Goal: Communication & Community: Answer question/provide support

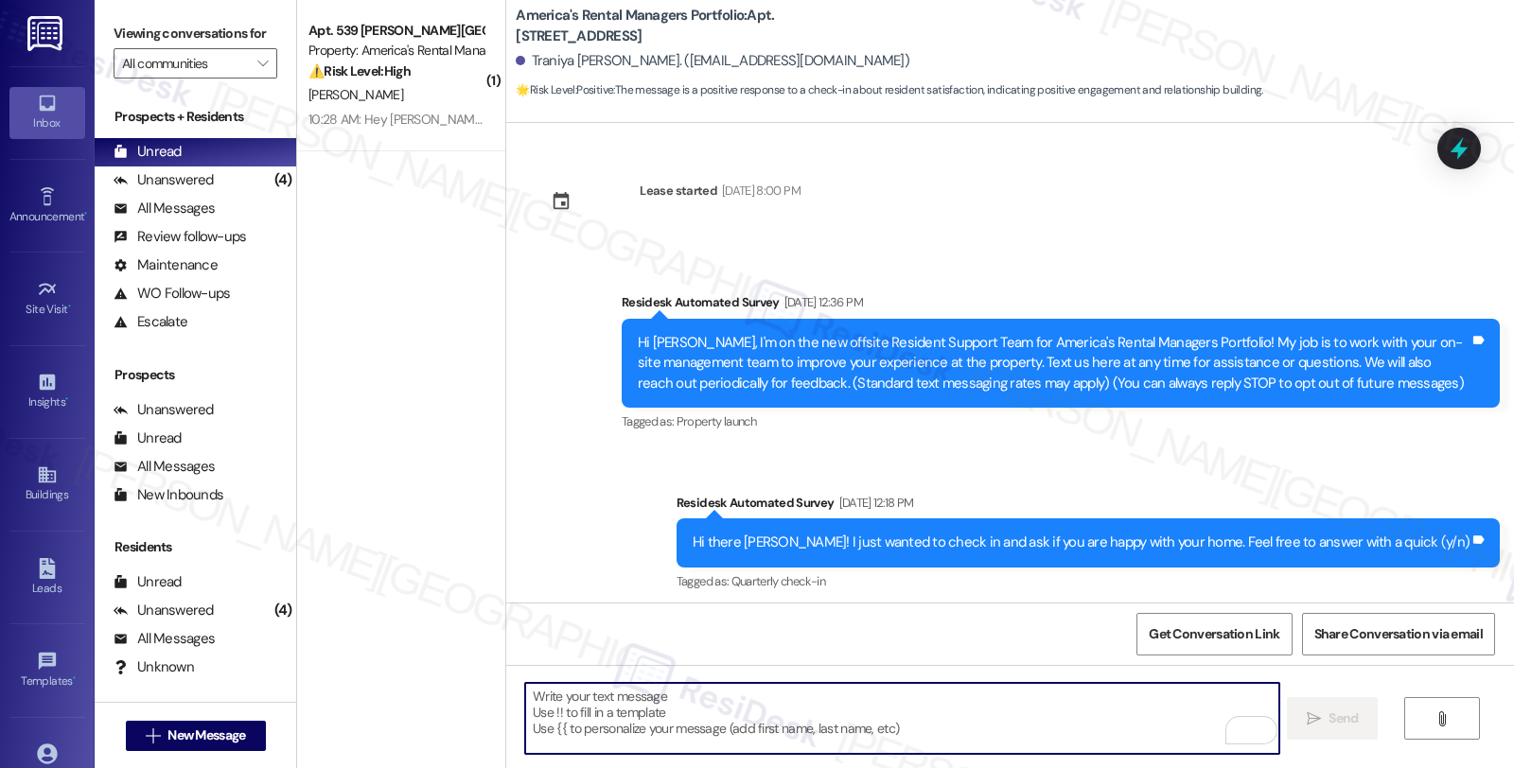
scroll to position [693, 0]
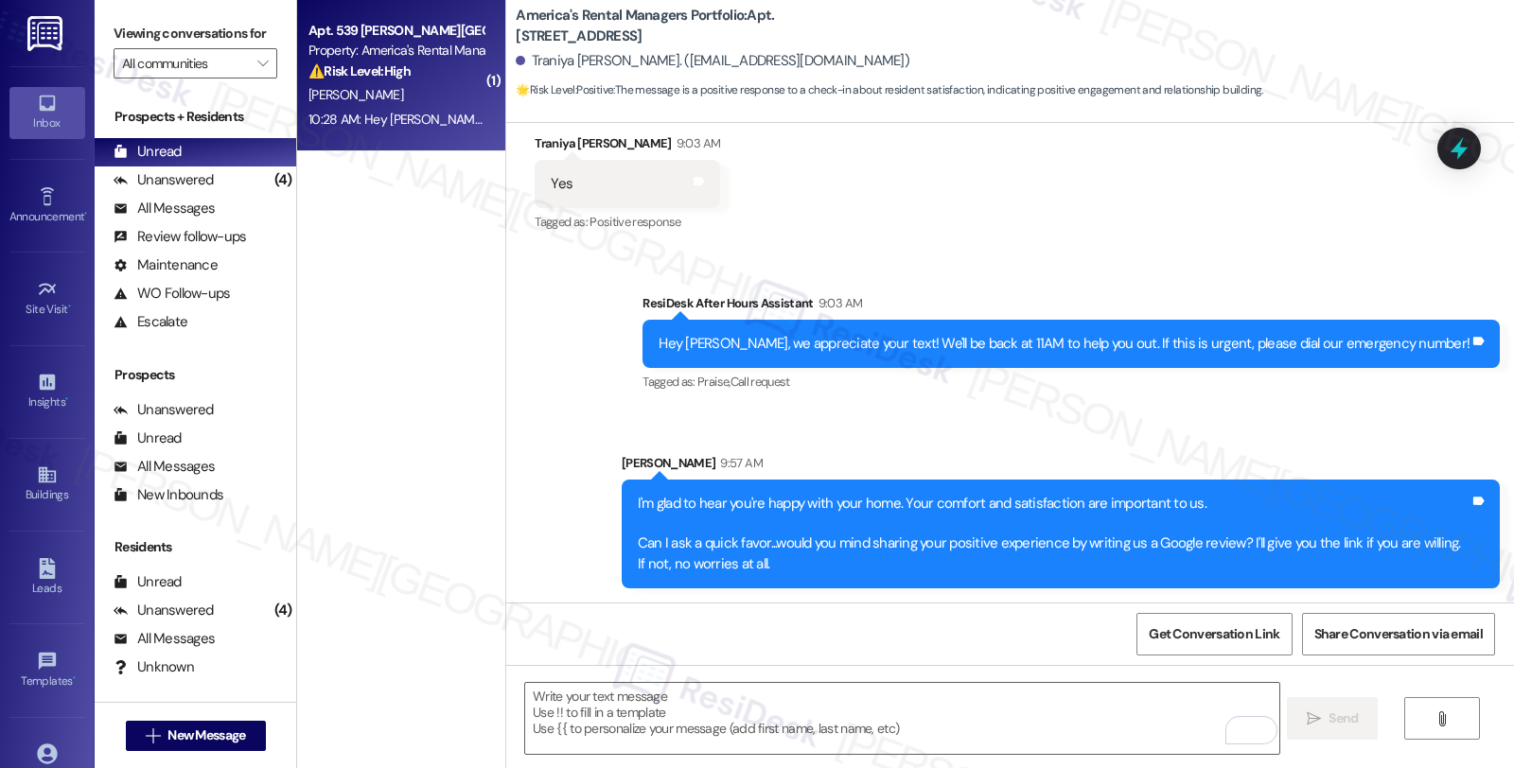
click at [392, 86] on div "[PERSON_NAME]" at bounding box center [396, 95] width 179 height 24
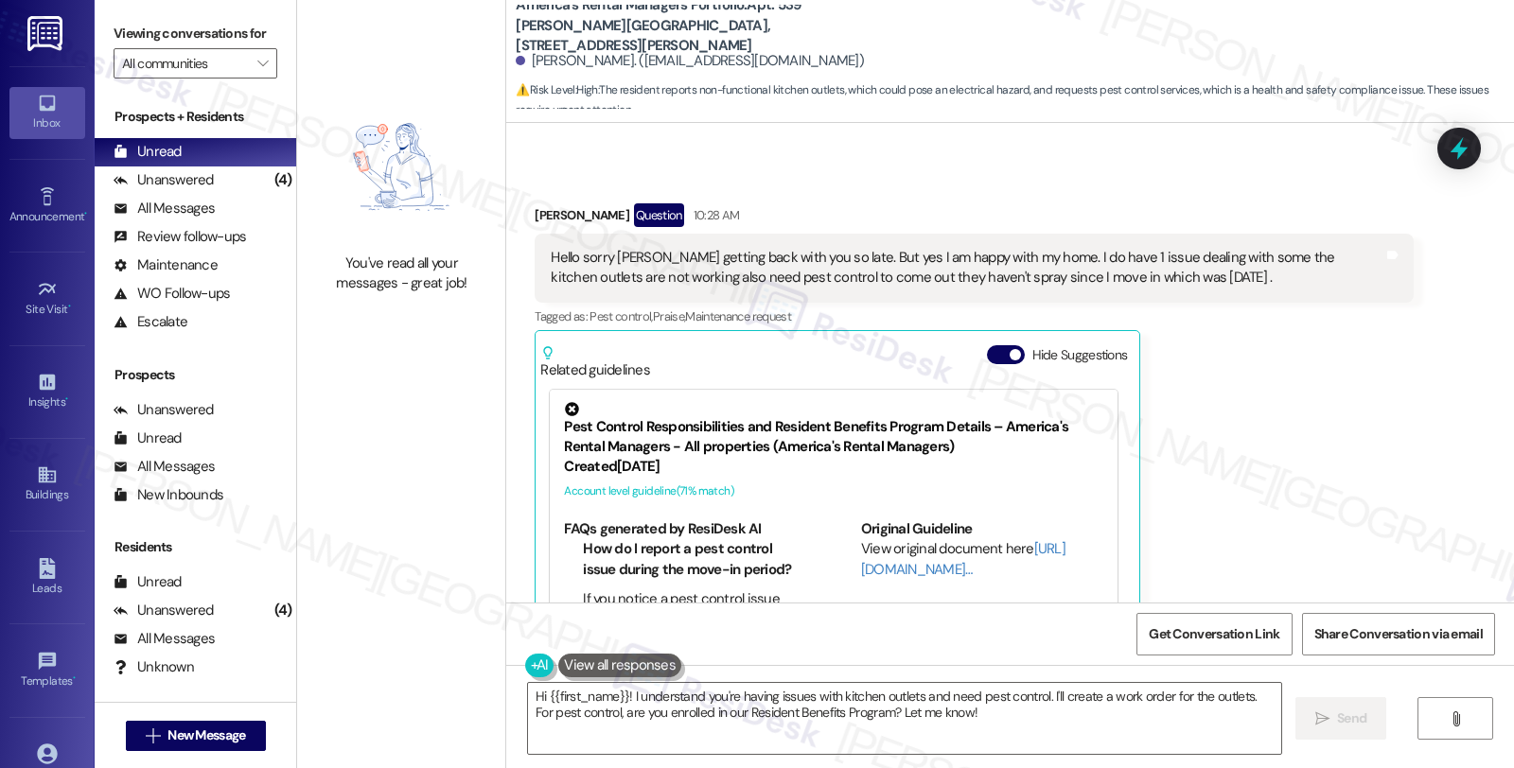
scroll to position [1983, 0]
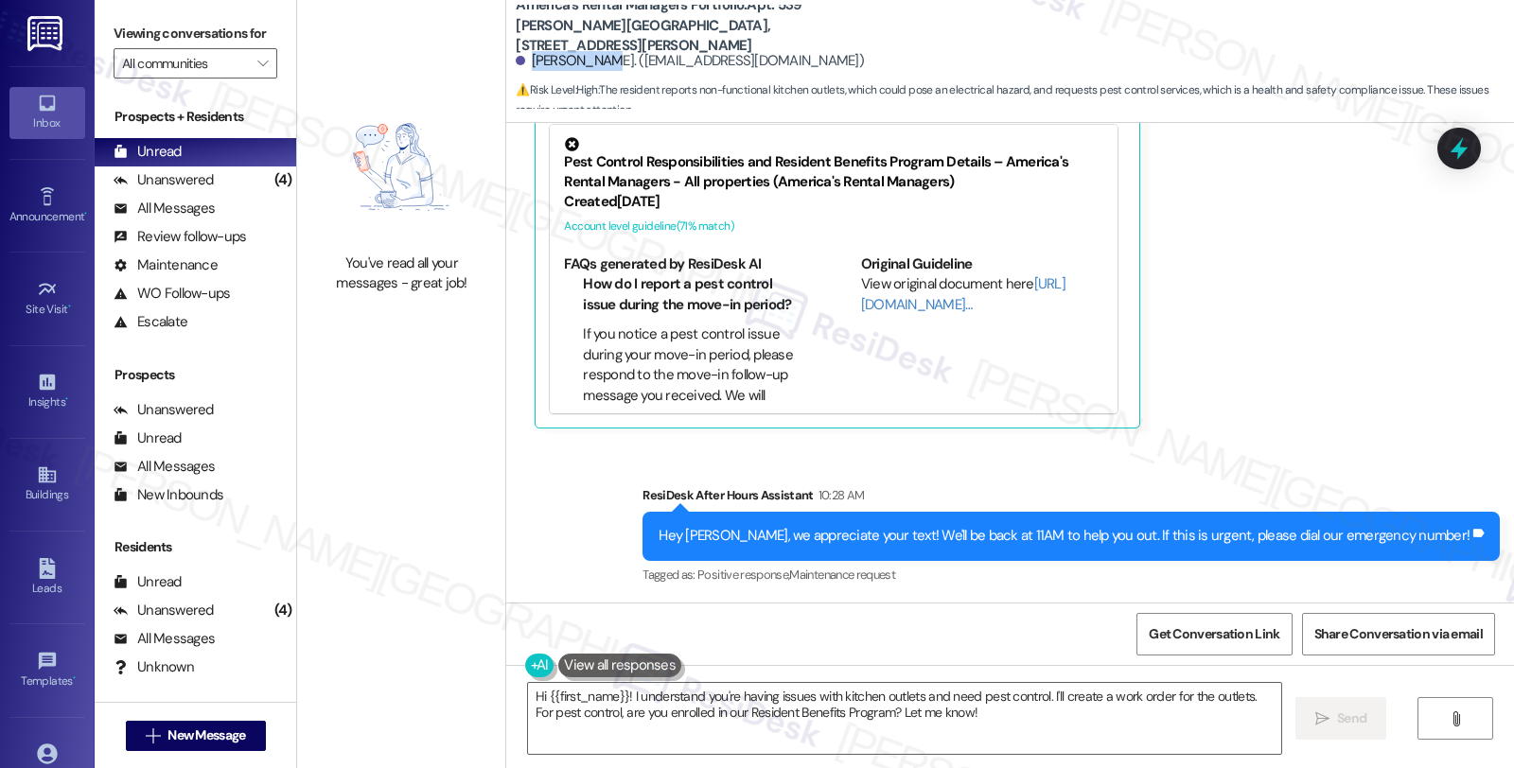
drag, startPoint x: 517, startPoint y: 63, endPoint x: 584, endPoint y: 63, distance: 67.2
click at [584, 63] on div "[PERSON_NAME]. ([EMAIL_ADDRESS][DOMAIN_NAME])" at bounding box center [690, 61] width 348 height 20
copy div "[PERSON_NAME]"
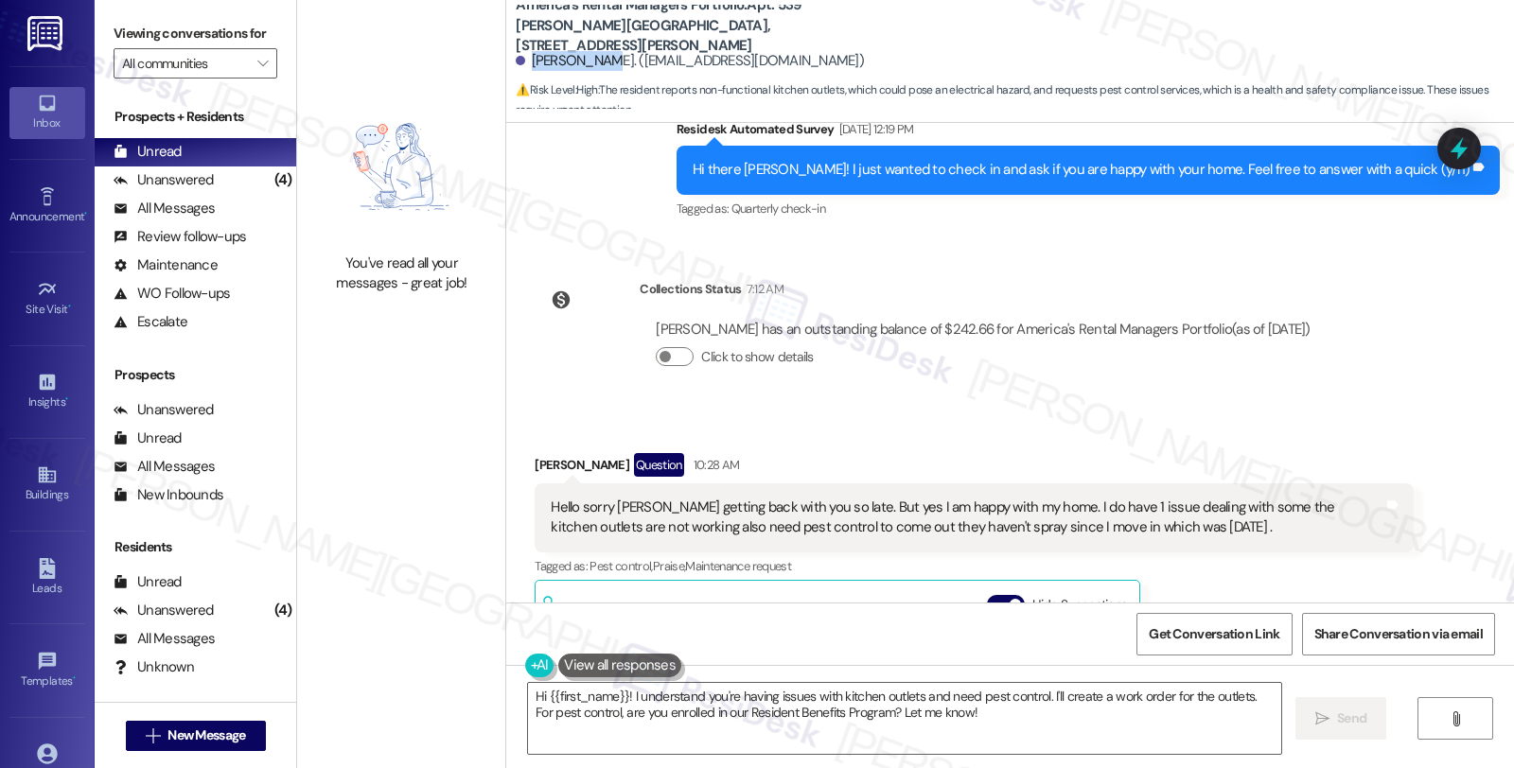
scroll to position [1668, 0]
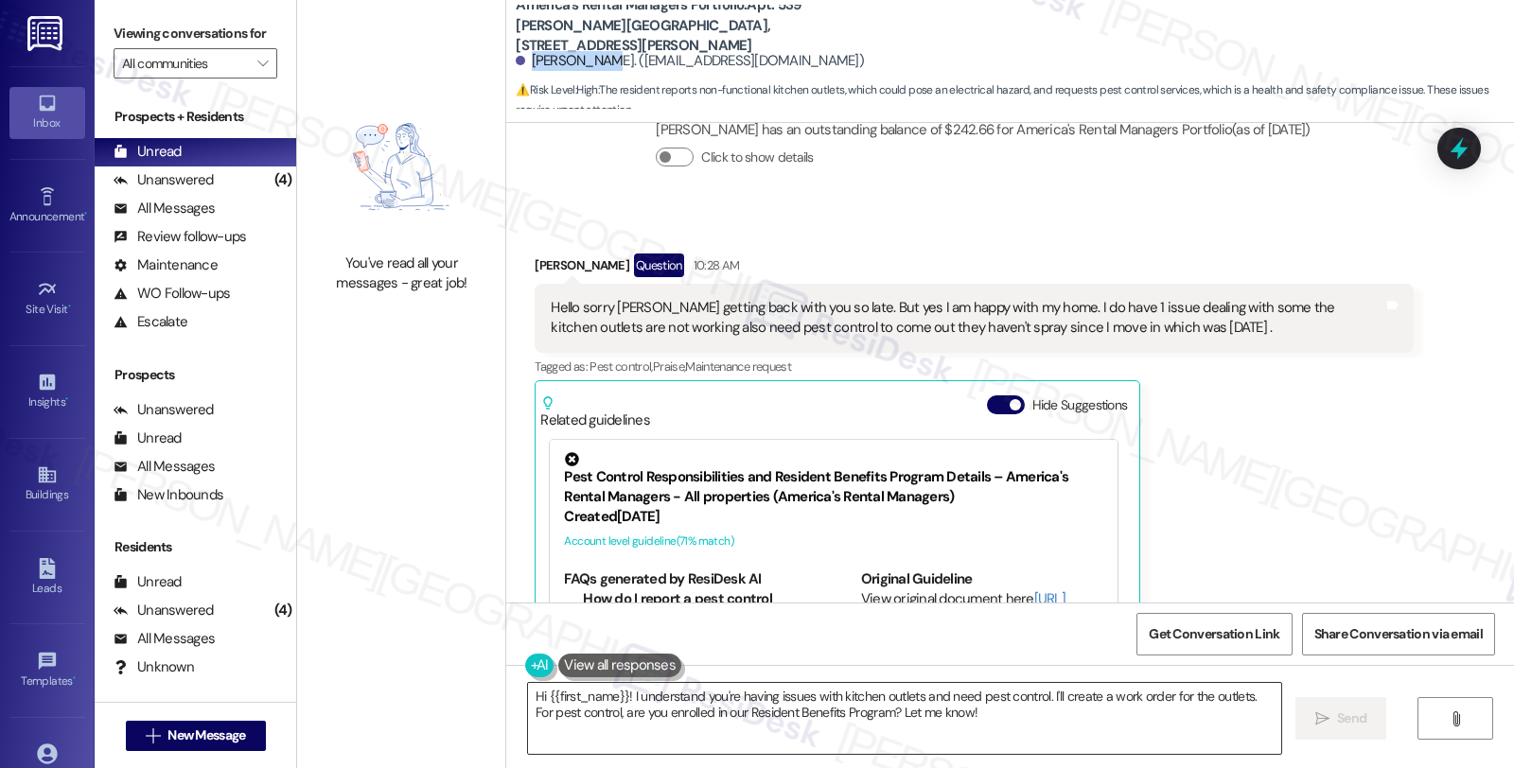
click at [616, 696] on textarea "Hi {{first_name}}! I understand you're having issues with kitchen outlets and n…" at bounding box center [904, 718] width 753 height 71
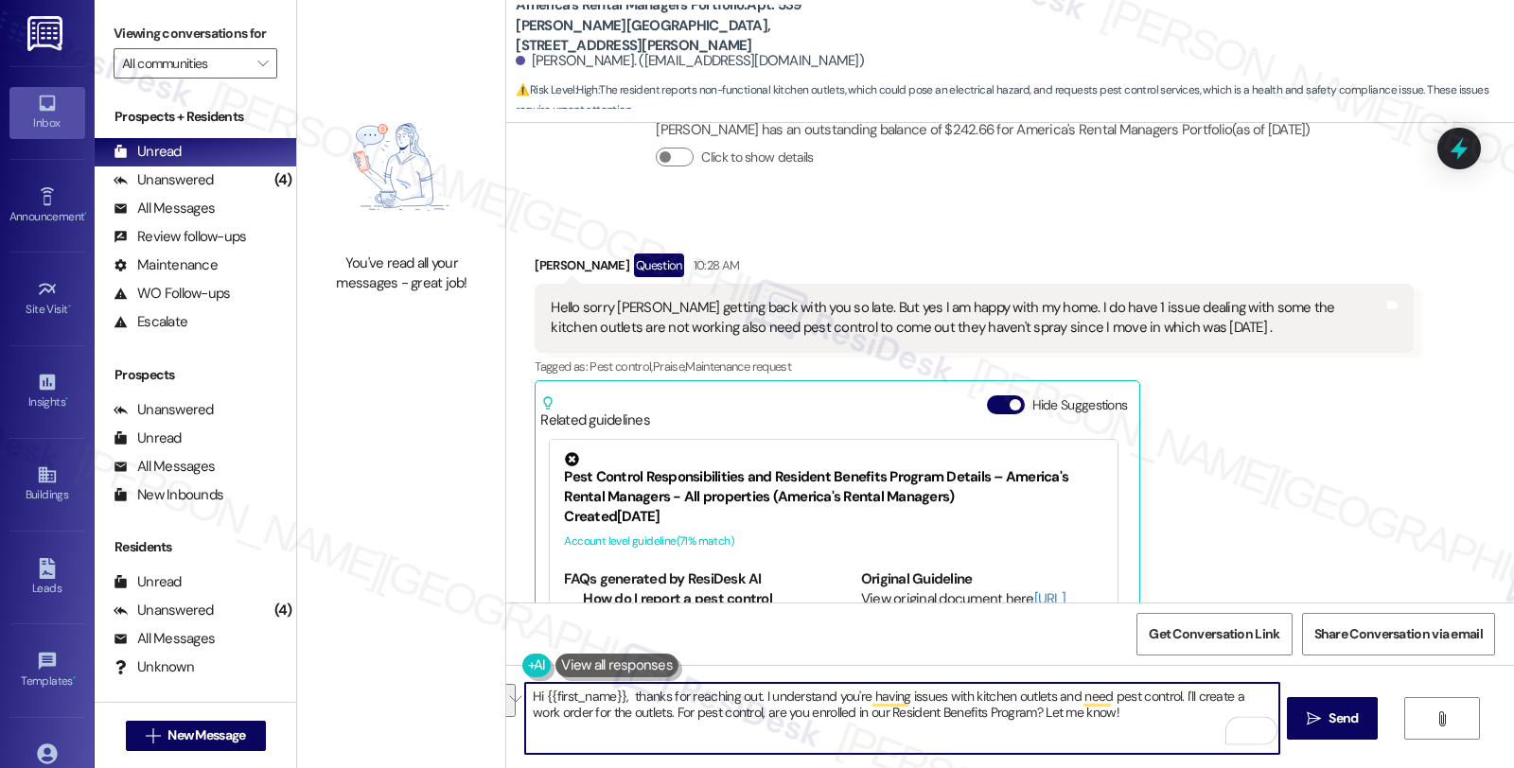
drag, startPoint x: 1171, startPoint y: 694, endPoint x: 1196, endPoint y: 715, distance: 32.8
click at [1196, 715] on textarea "Hi {{first_name}}, thanks for reaching out. I understand you're having issues w…" at bounding box center [901, 718] width 753 height 71
click at [847, 717] on textarea "Hi {{first_name}}, thanks for reaching out. I understand you're having issues w…" at bounding box center [901, 718] width 753 height 71
click at [1080, 741] on textarea "Hi {{first_name}}, thanks for reaching out. I understand you're having issues w…" at bounding box center [901, 718] width 753 height 71
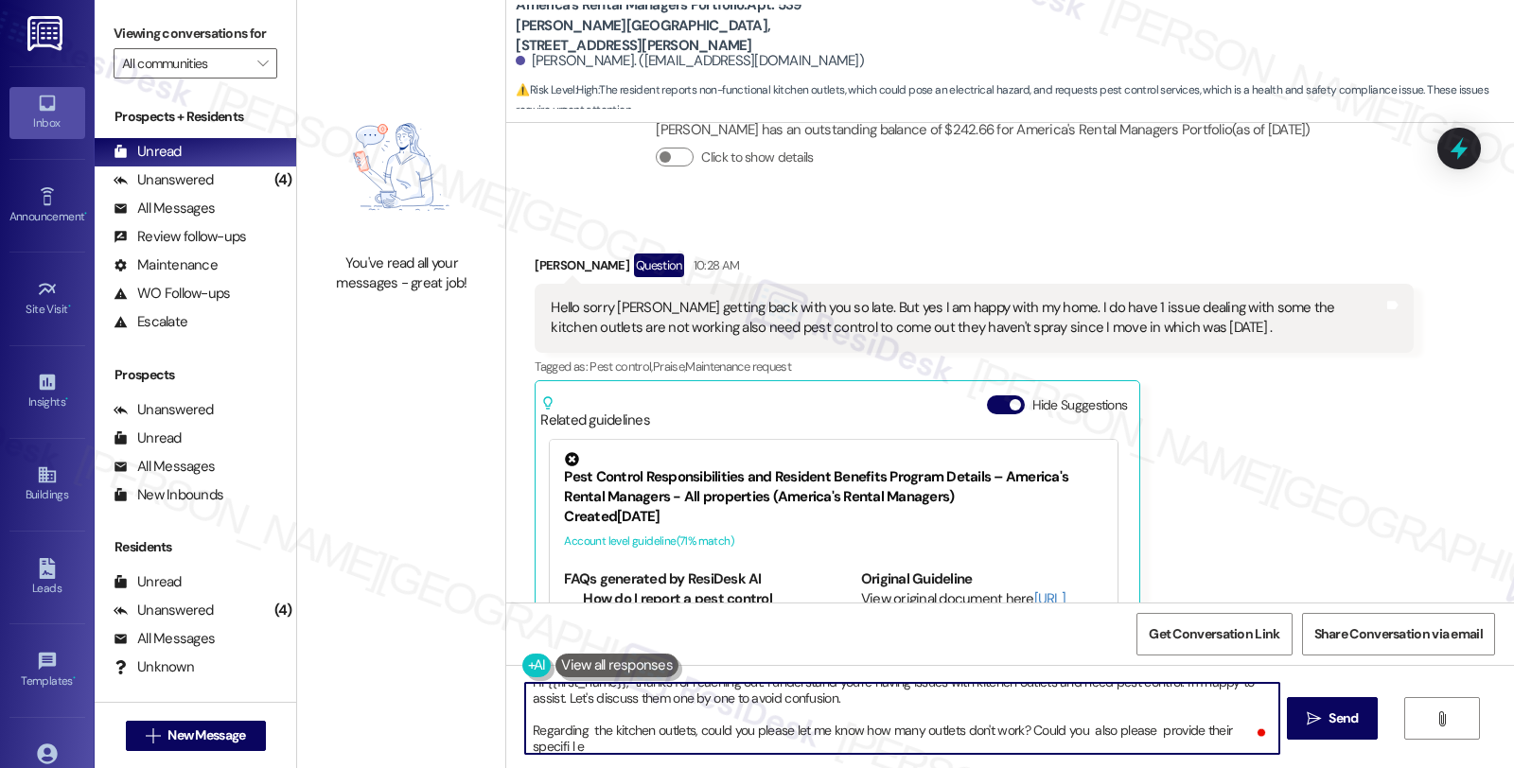
scroll to position [14, 0]
type textarea "Hi {{first_name}}, thanks for reaching out. I understand you're having issues w…"
click at [1339, 709] on span "Send" at bounding box center [1342, 719] width 29 height 20
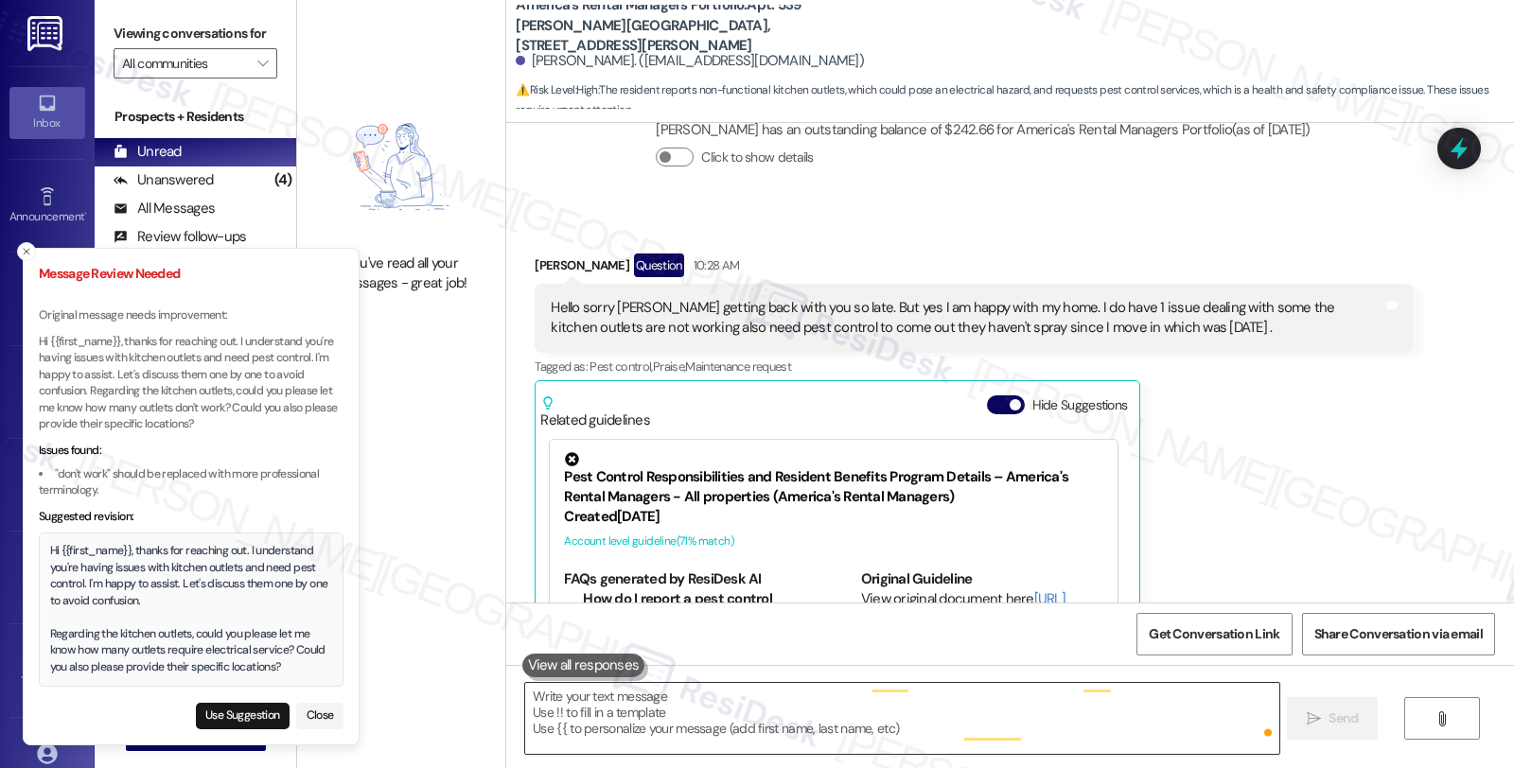
scroll to position [0, 0]
click at [237, 716] on button "Use Suggestion" at bounding box center [243, 716] width 94 height 26
type textarea "Hi {{first_name}}, thanks for reaching out. I understand you're having issues w…"
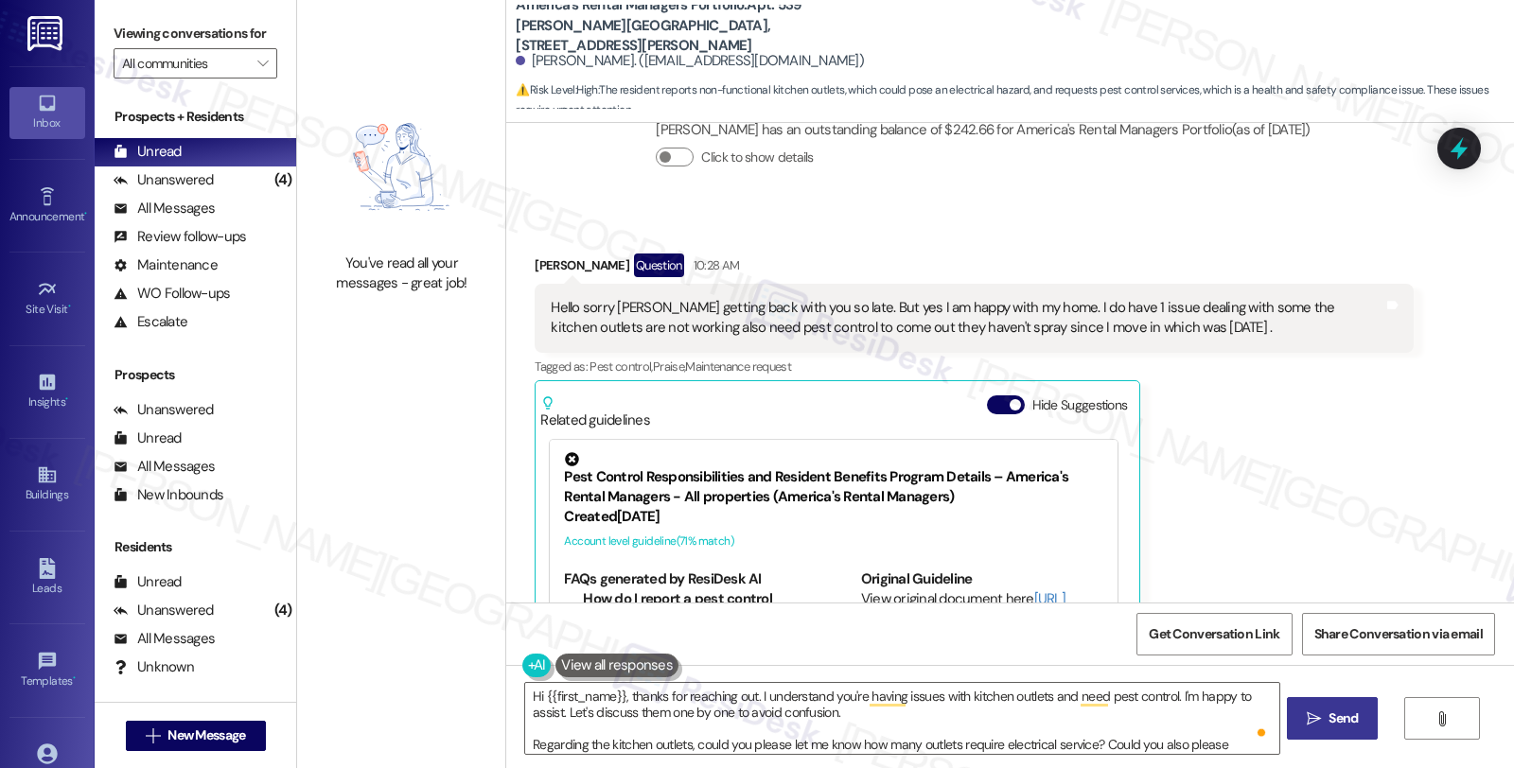
click at [1330, 722] on span "Send" at bounding box center [1342, 719] width 29 height 20
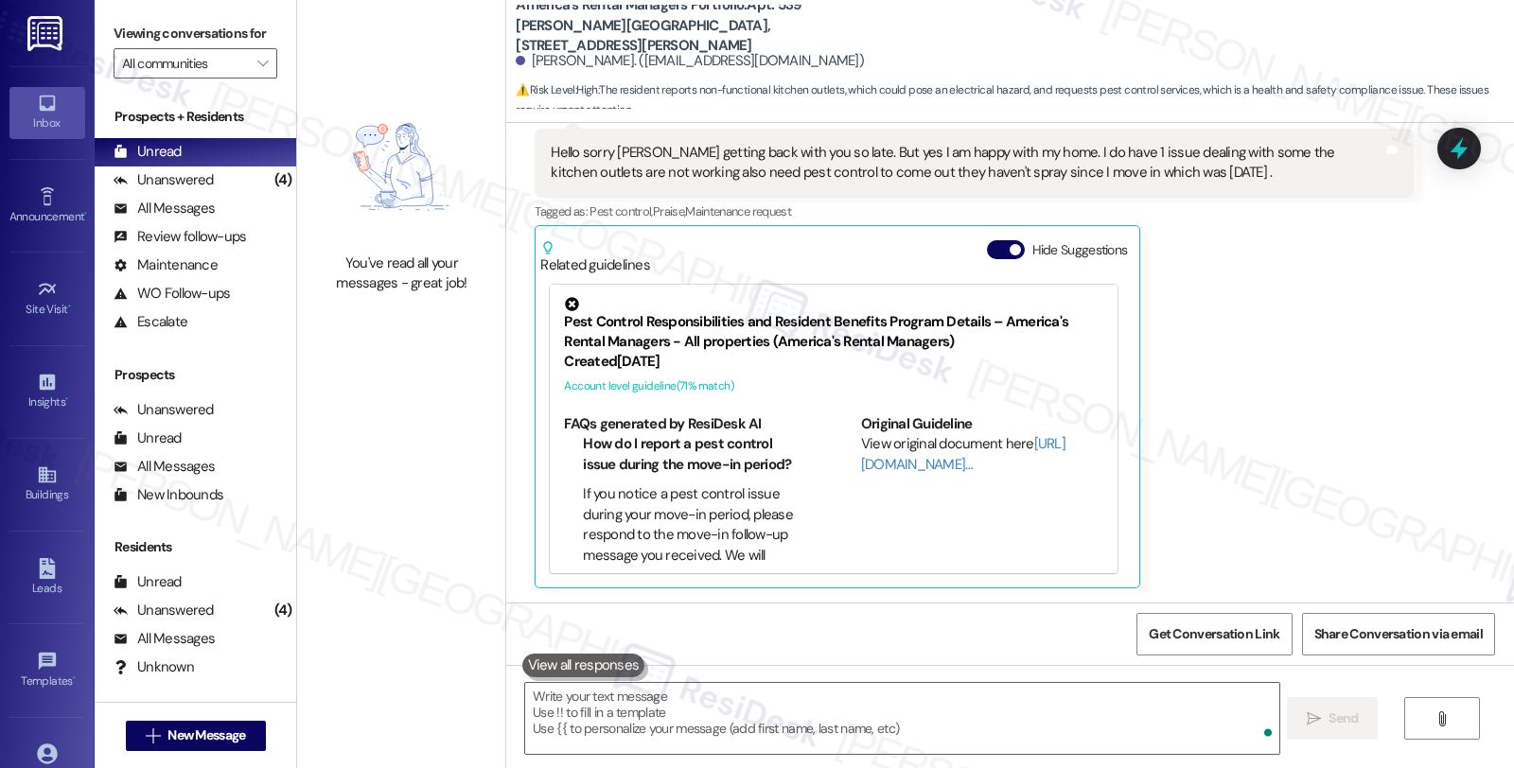
scroll to position [2196, 0]
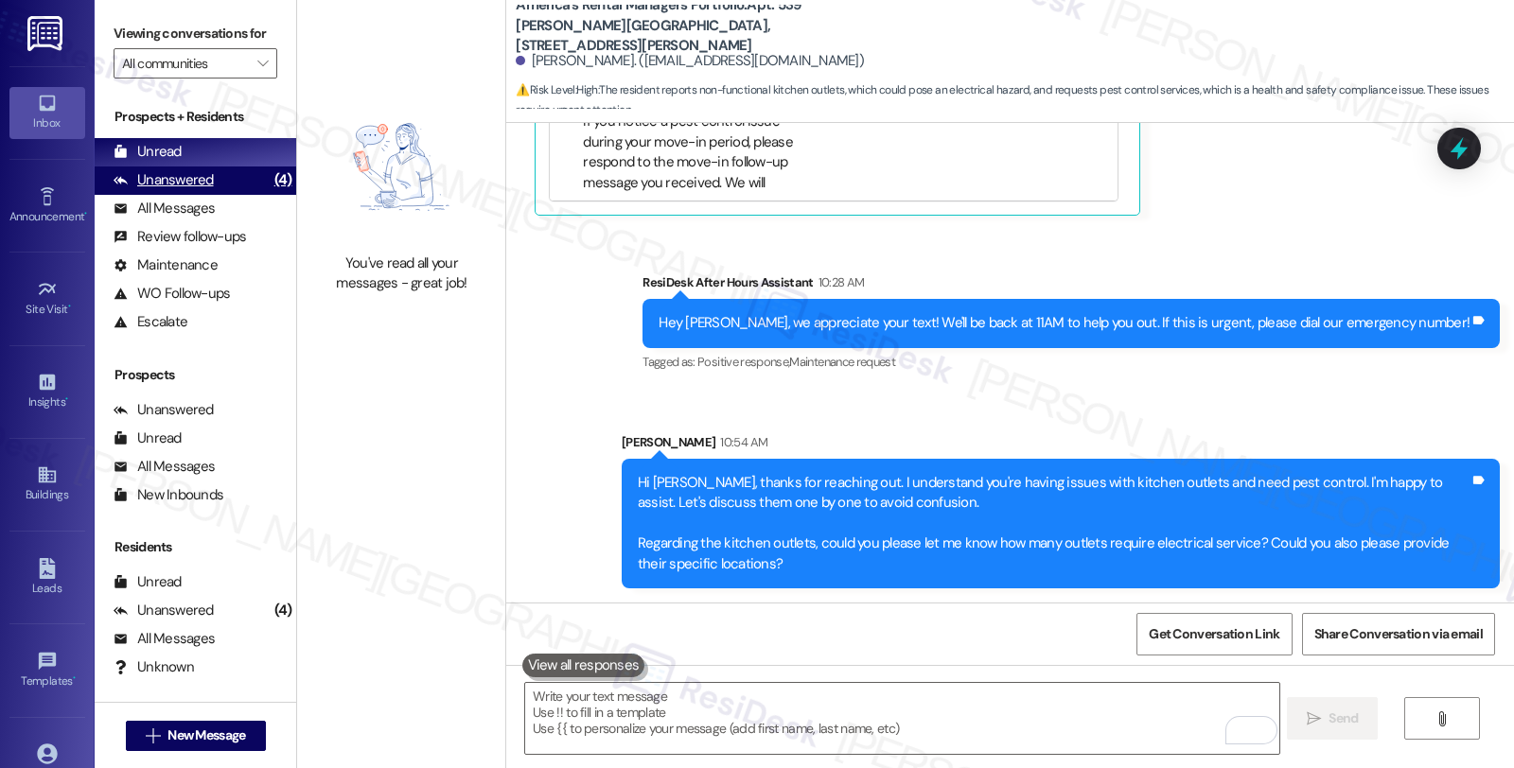
click at [270, 195] on div "(4)" at bounding box center [283, 180] width 27 height 29
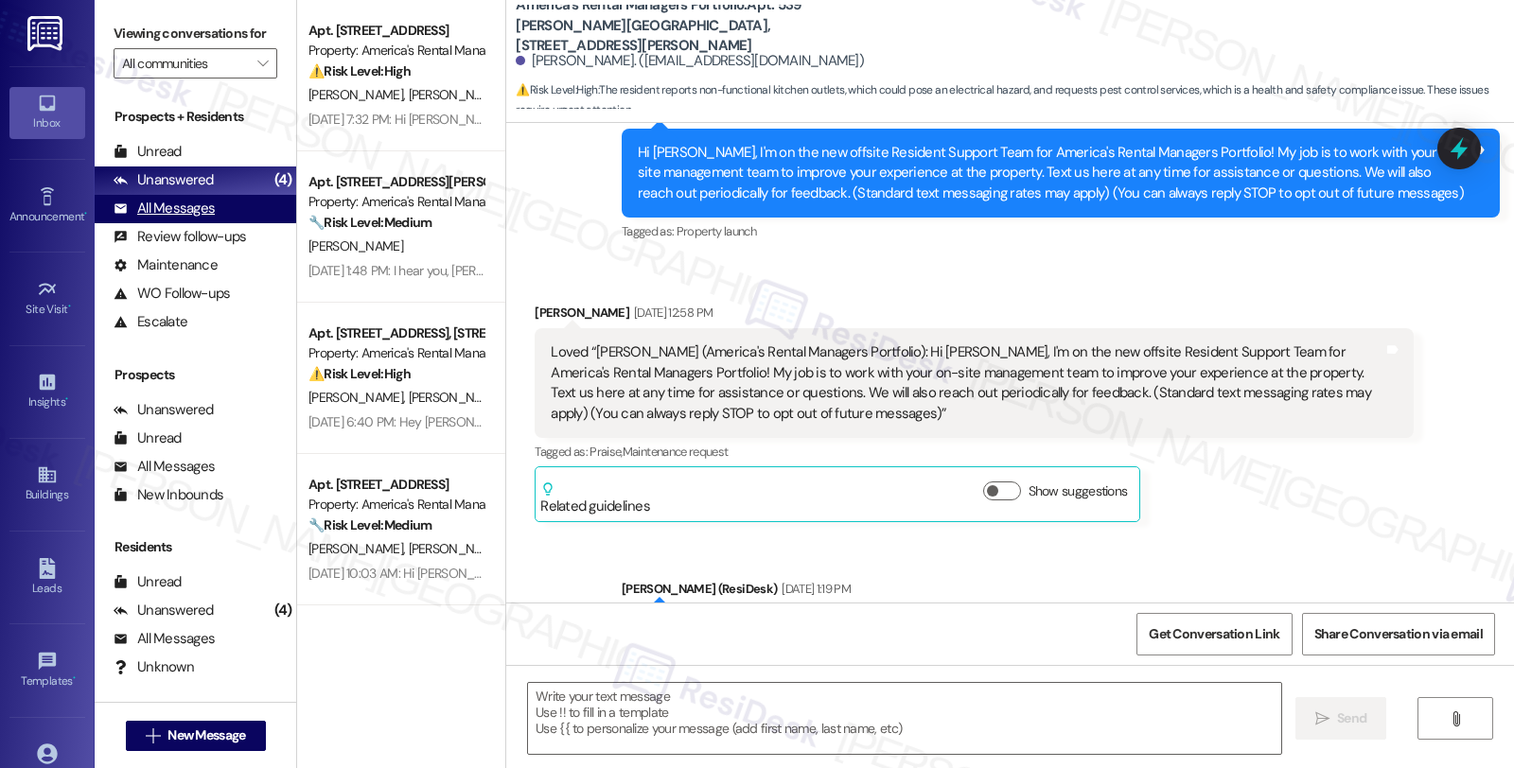
type textarea "Fetching suggested responses. Please feel free to read through the conversation…"
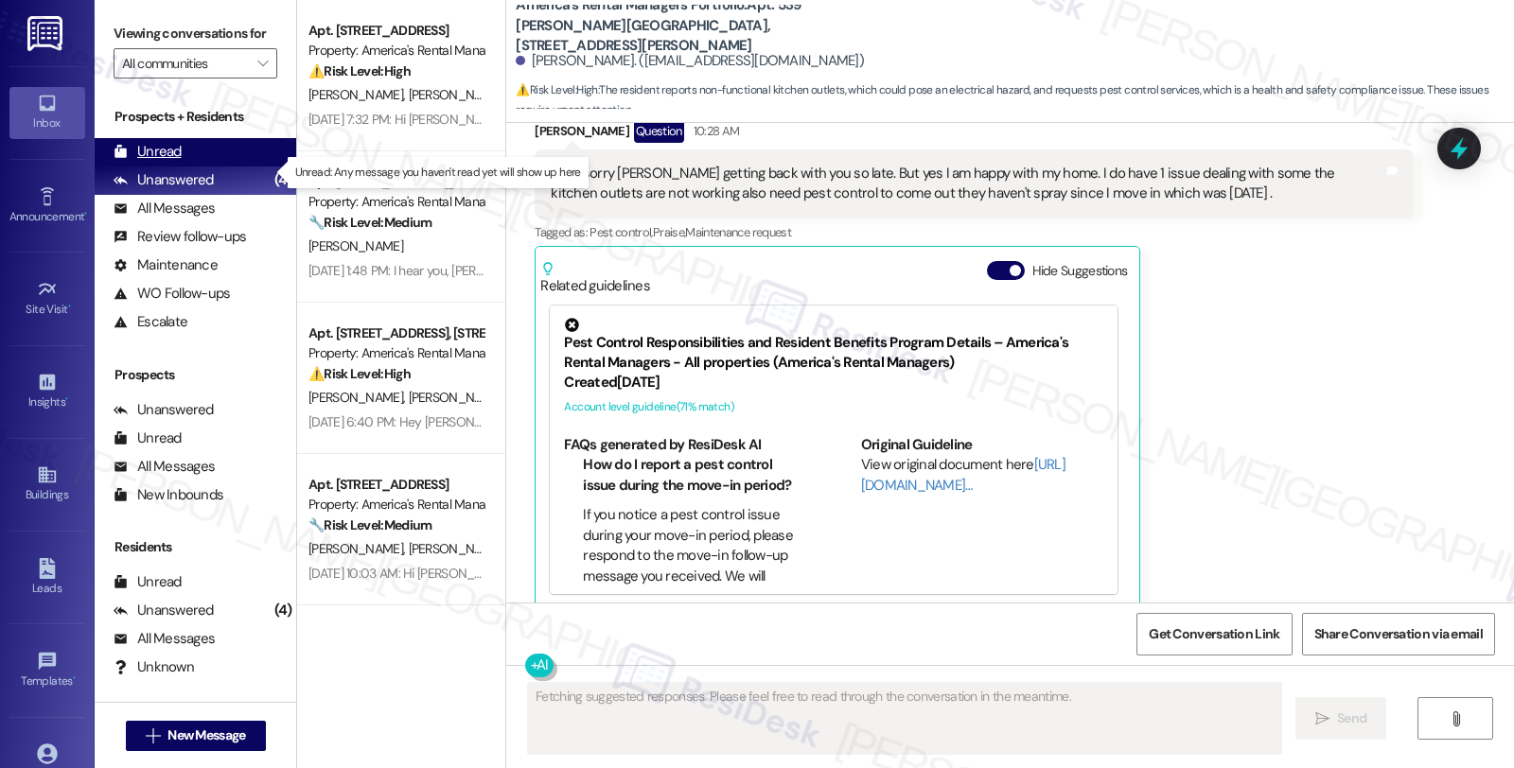
scroll to position [1823, 0]
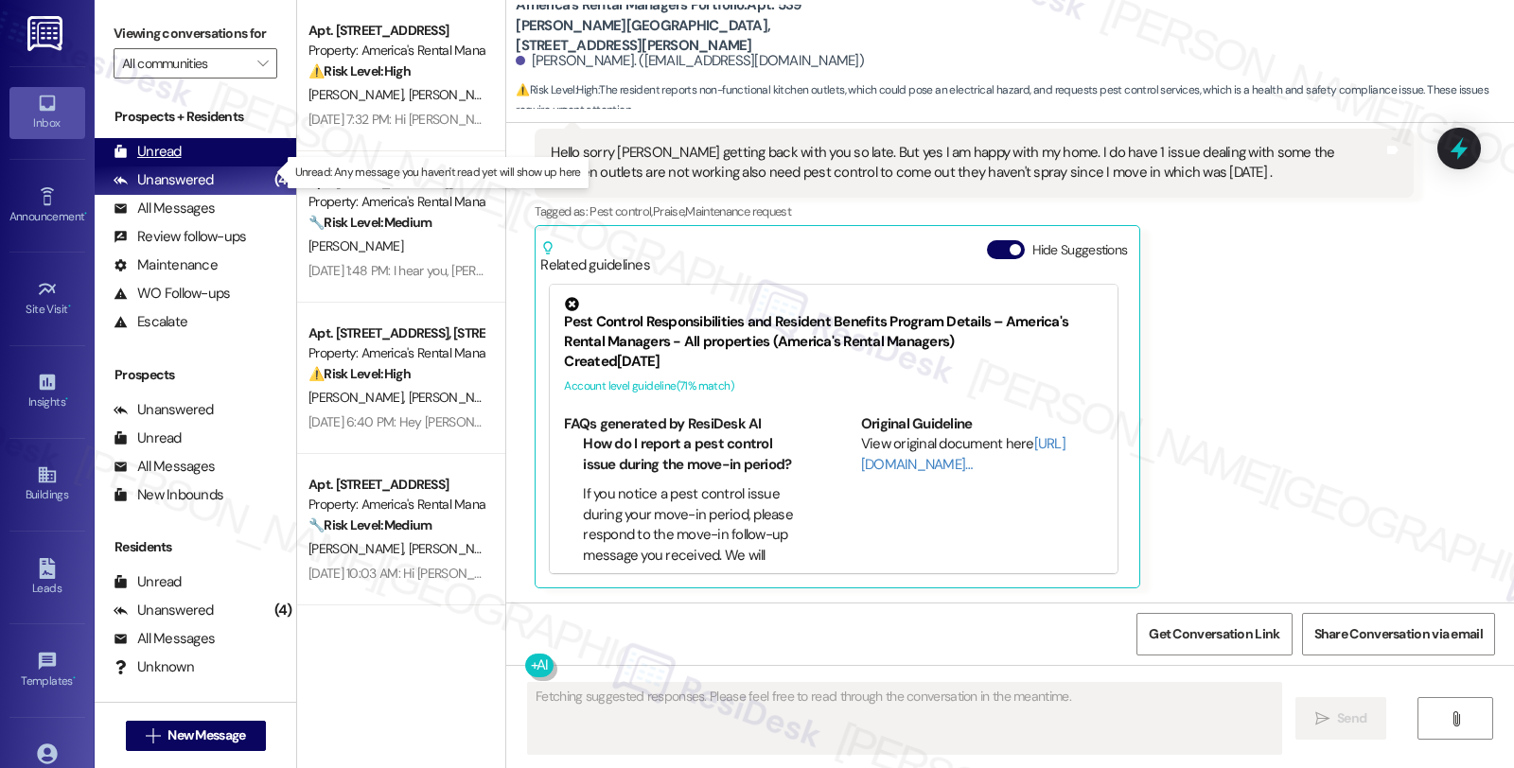
click at [211, 167] on div "Unread (0)" at bounding box center [196, 152] width 202 height 28
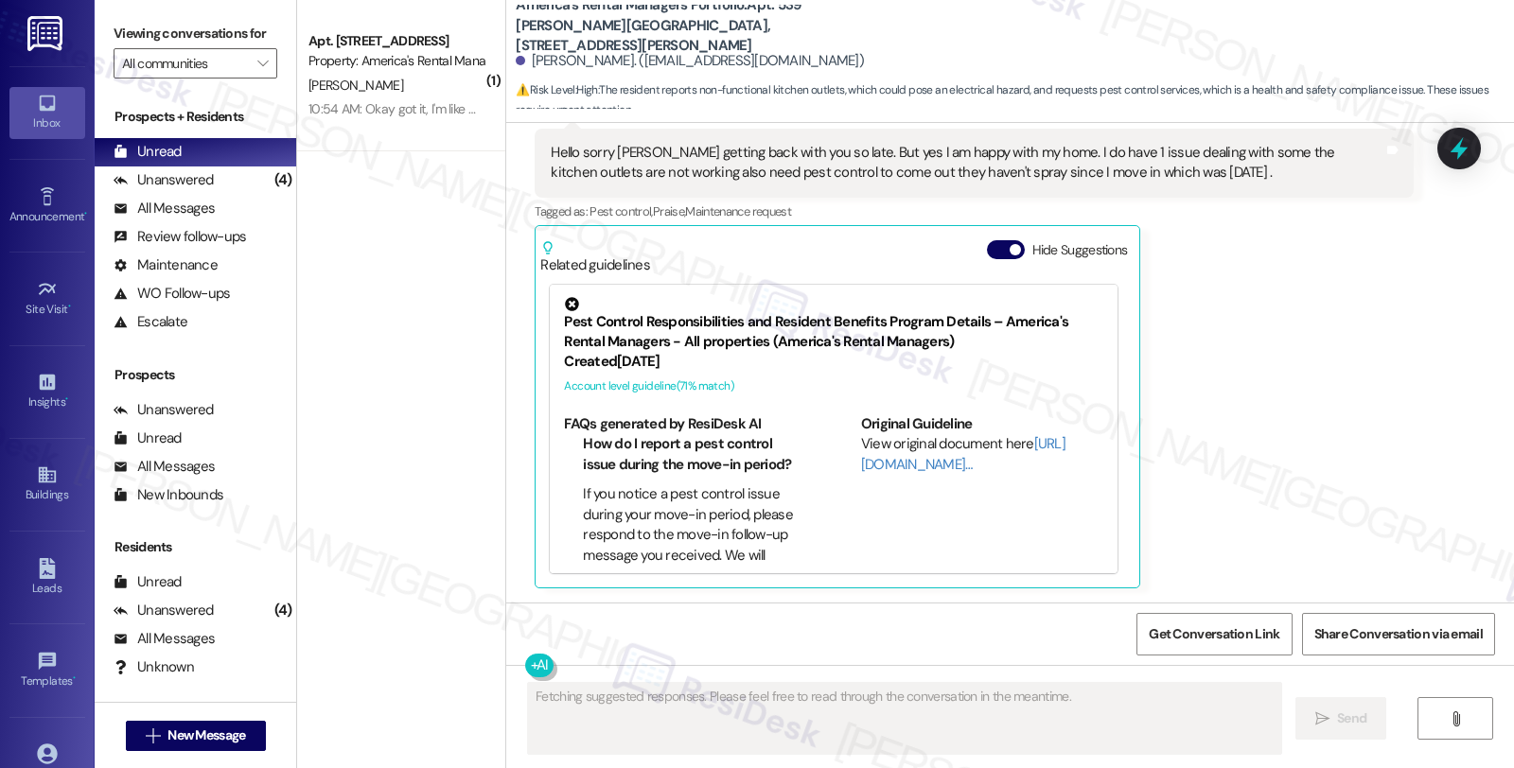
scroll to position [2224, 0]
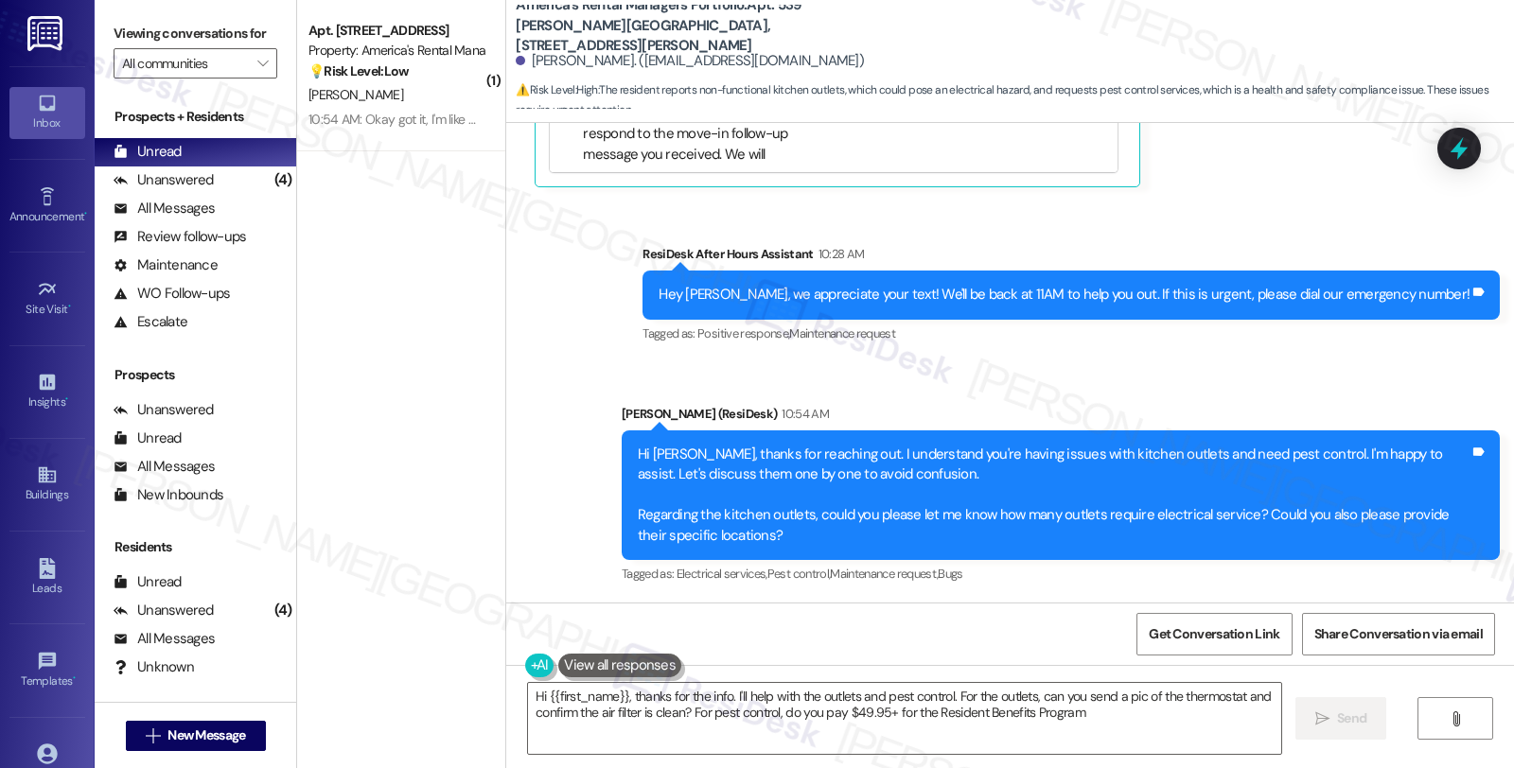
type textarea "Hi {{first_name}}, thanks for the info. I'll help with the outlets and pest con…"
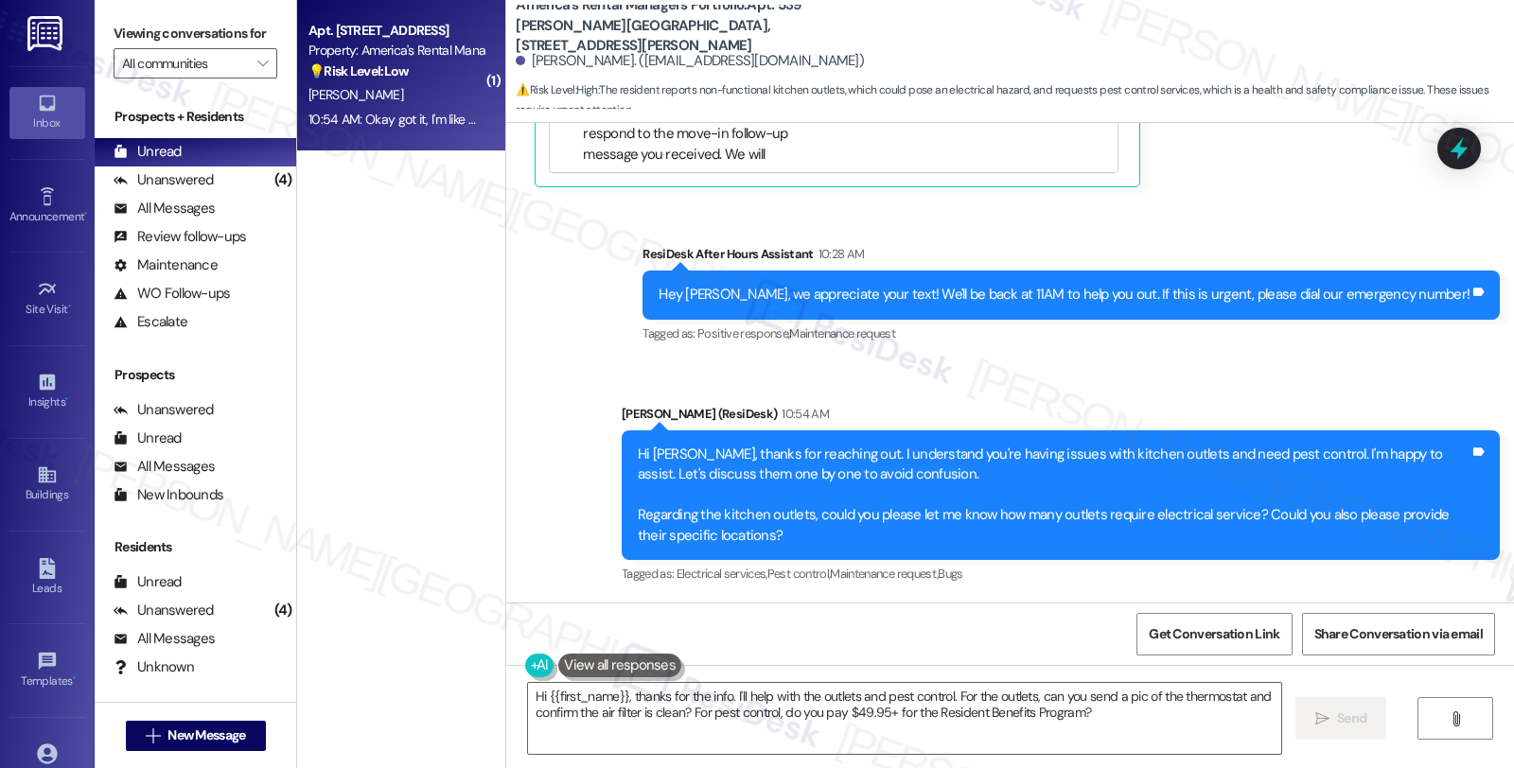
click at [393, 89] on div "[PERSON_NAME]" at bounding box center [396, 95] width 179 height 24
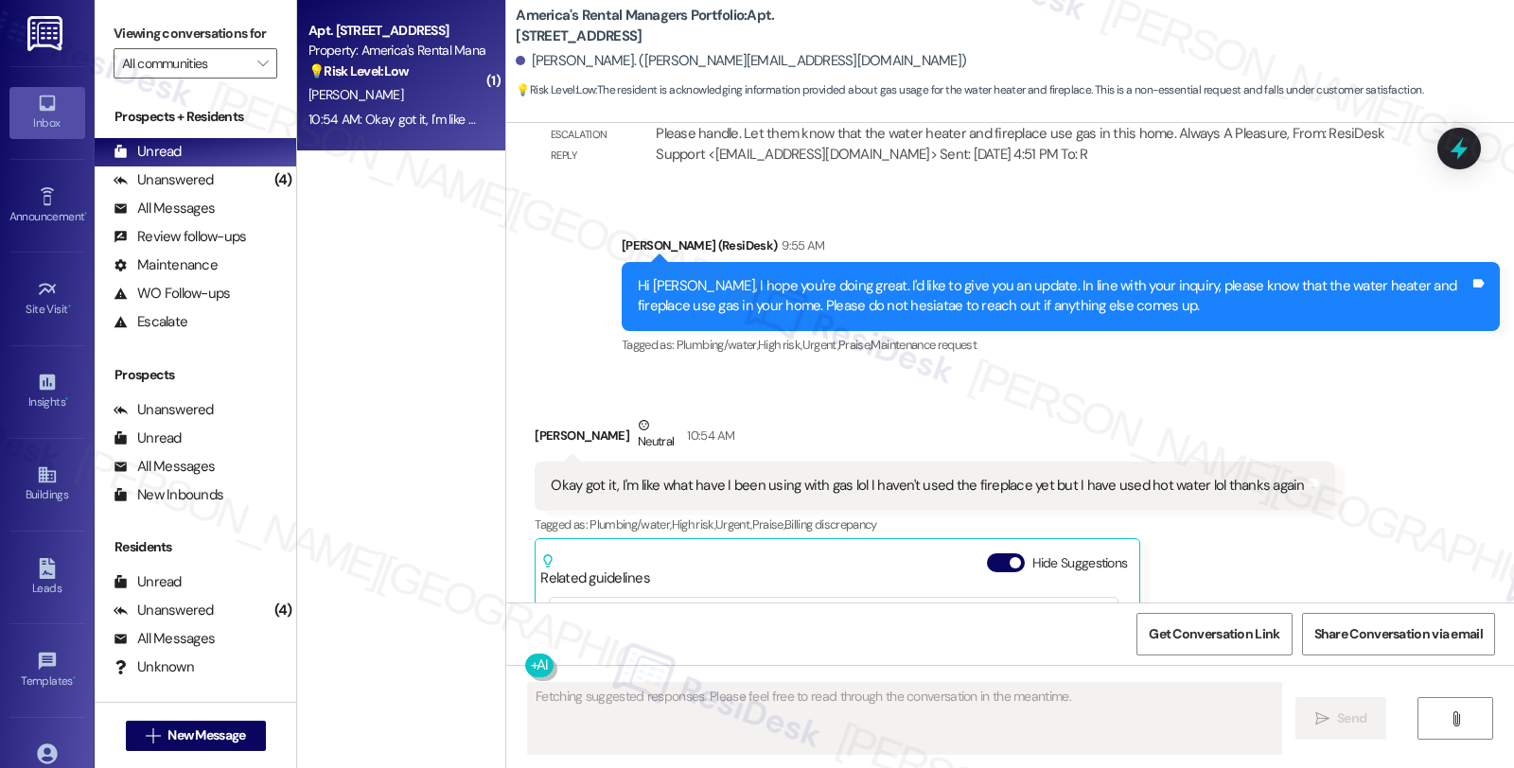
scroll to position [1770, 0]
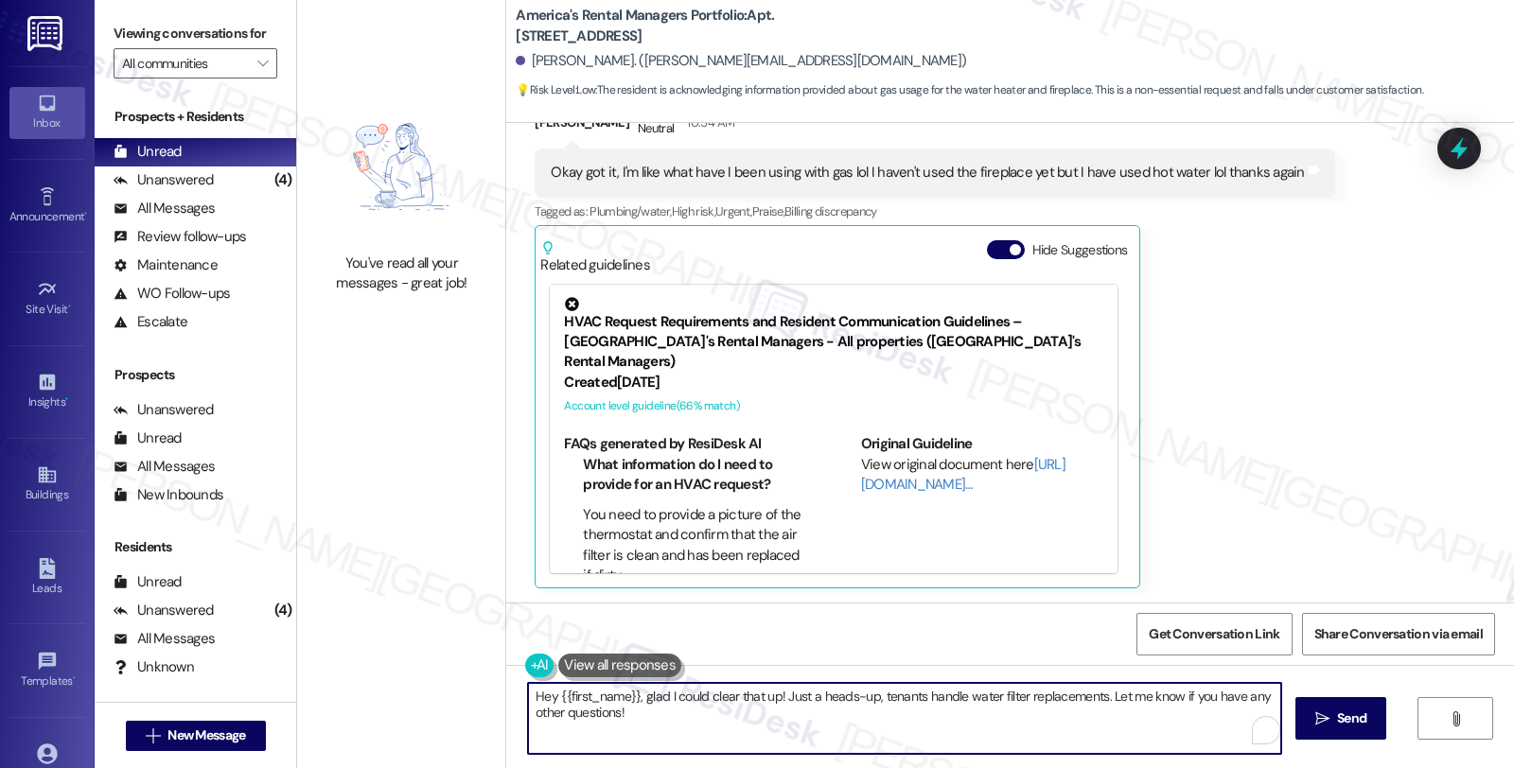
drag, startPoint x: 629, startPoint y: 697, endPoint x: 451, endPoint y: 697, distance: 177.9
click at [451, 697] on div "You've read all your messages - great job! America's Rental Managers Portfolio:…" at bounding box center [905, 384] width 1217 height 768
click at [565, 694] on textarea "I'm glad I could clear that up! Just a heads-up, tenants handle water filter re…" at bounding box center [901, 718] width 753 height 71
drag, startPoint x: 693, startPoint y: 695, endPoint x: 1016, endPoint y: 696, distance: 323.6
click at [1016, 696] on textarea "I'm glad we could clear that up! Just a heads-up, tenants handle water filter r…" at bounding box center [901, 718] width 753 height 71
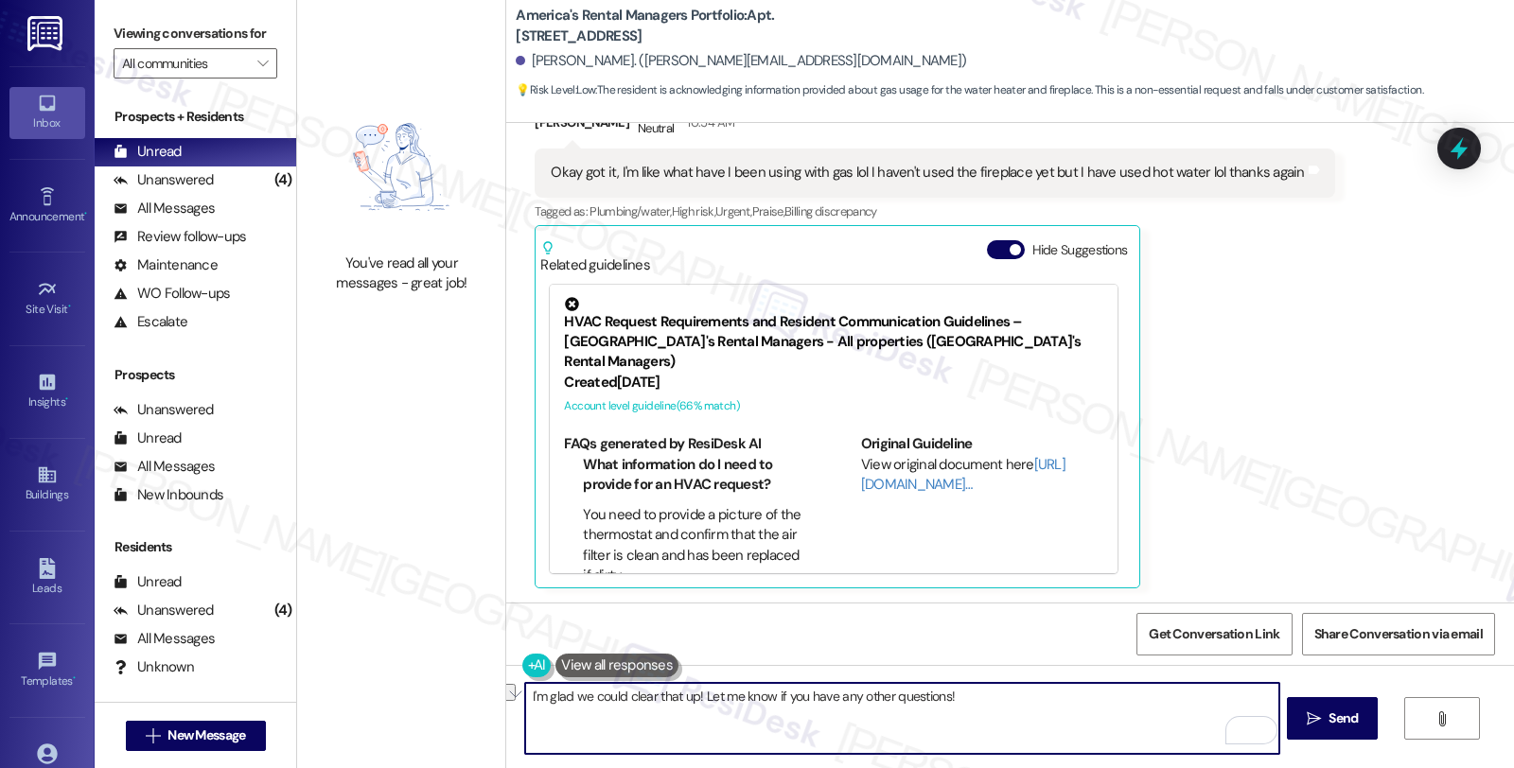
drag, startPoint x: 770, startPoint y: 702, endPoint x: 1386, endPoint y: 702, distance: 615.9
click at [1386, 702] on div "I'm glad we could clear that up! Let me know if you have any other questions! …" at bounding box center [1010, 736] width 1008 height 142
type textarea "I'm glad we could clear that up! Let me know if anything else pops up. Have a w…"
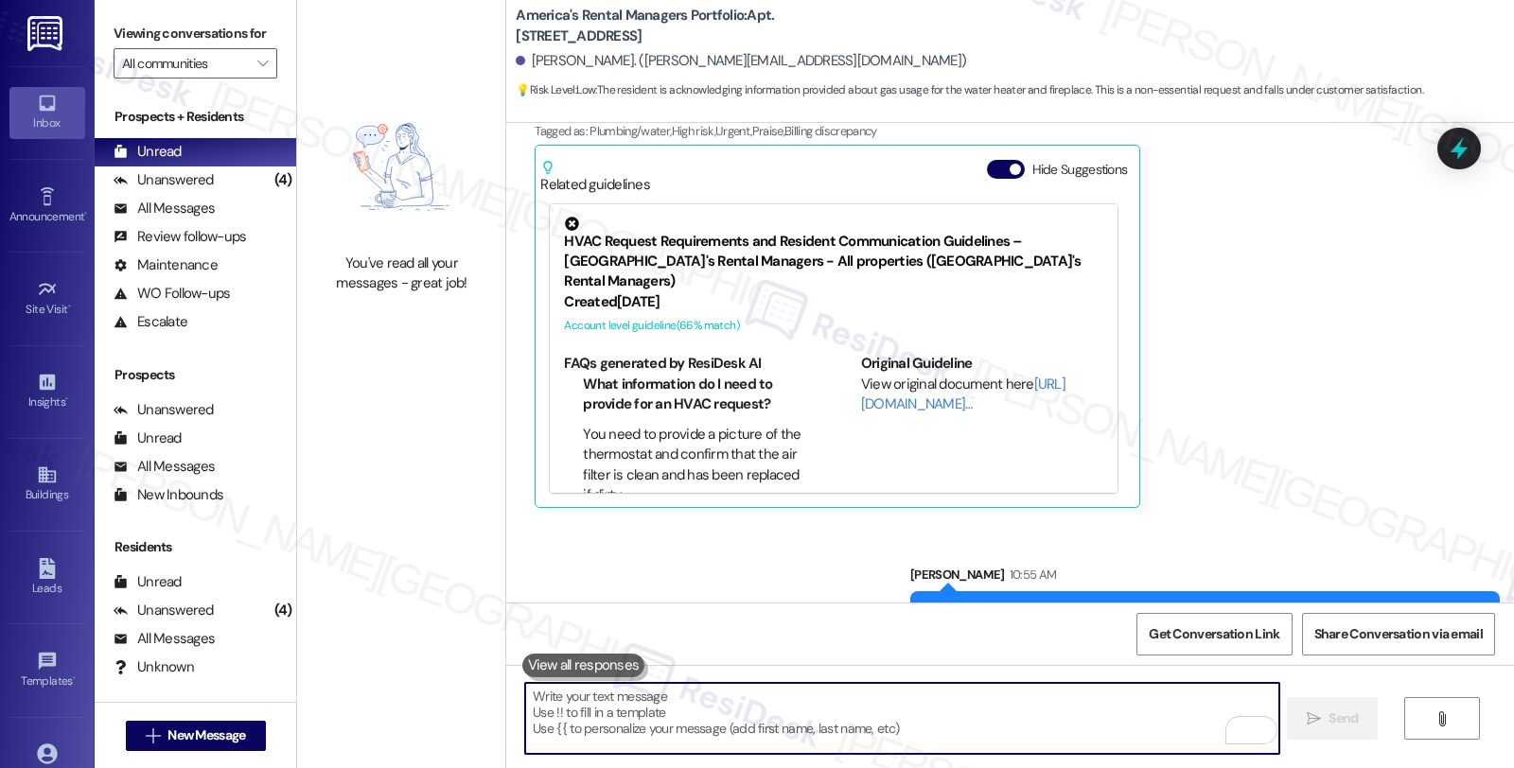
scroll to position [1903, 0]
